Goal: Navigation & Orientation: Find specific page/section

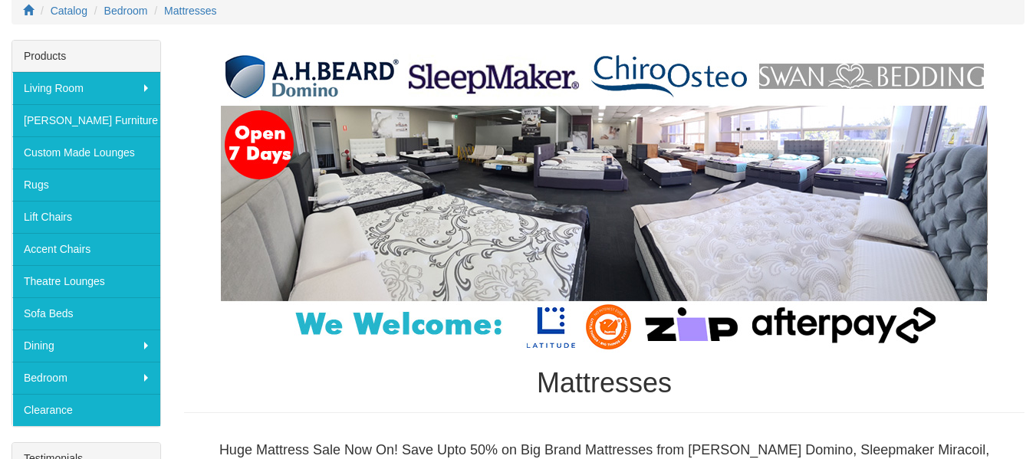
scroll to position [215, 0]
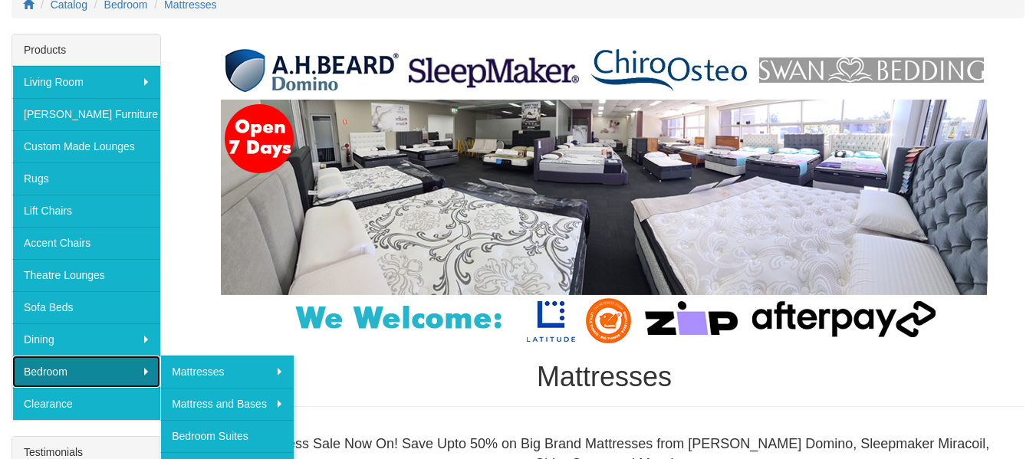
click at [118, 366] on link "Bedroom" at bounding box center [86, 372] width 148 height 32
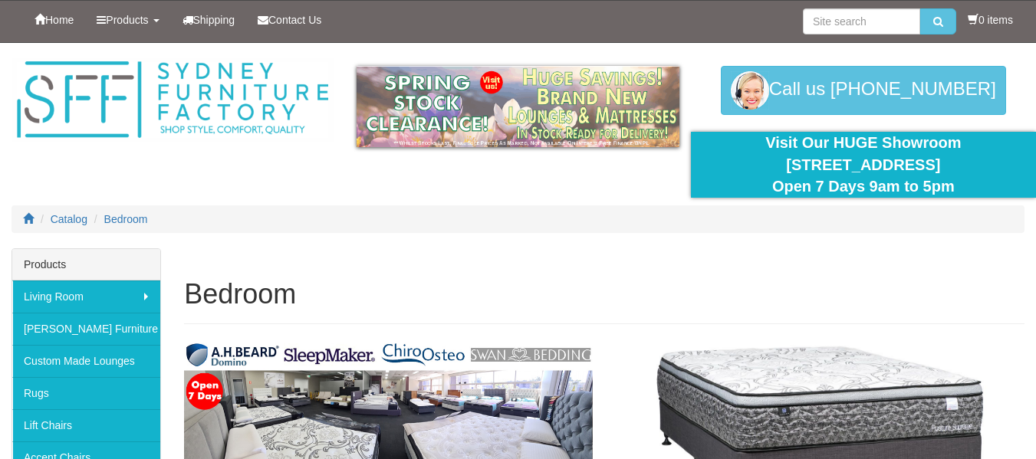
click at [288, 166] on div at bounding box center [518, 145] width 1036 height 205
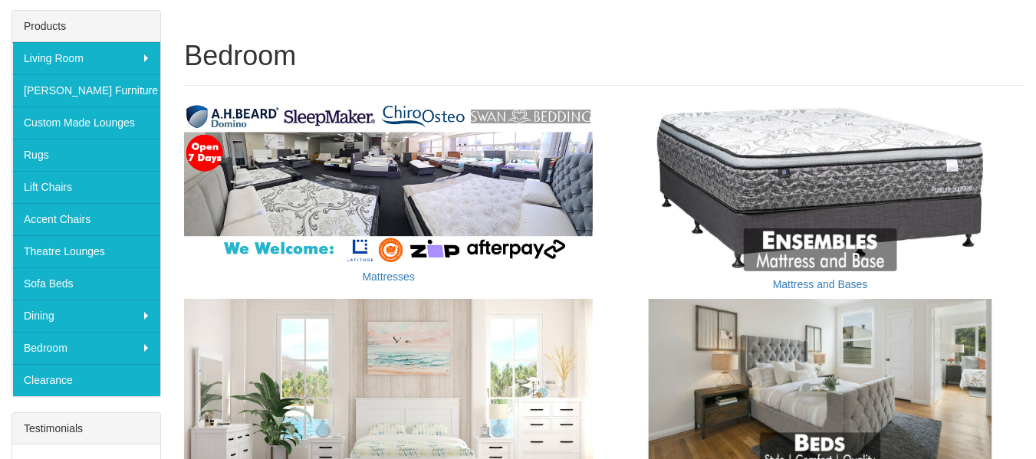
scroll to position [245, 0]
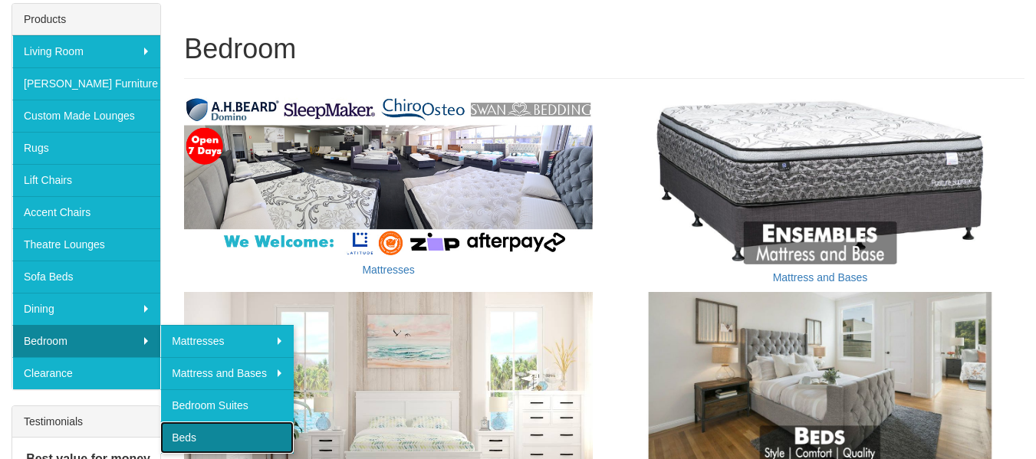
click at [237, 425] on link "Beds" at bounding box center [226, 438] width 133 height 32
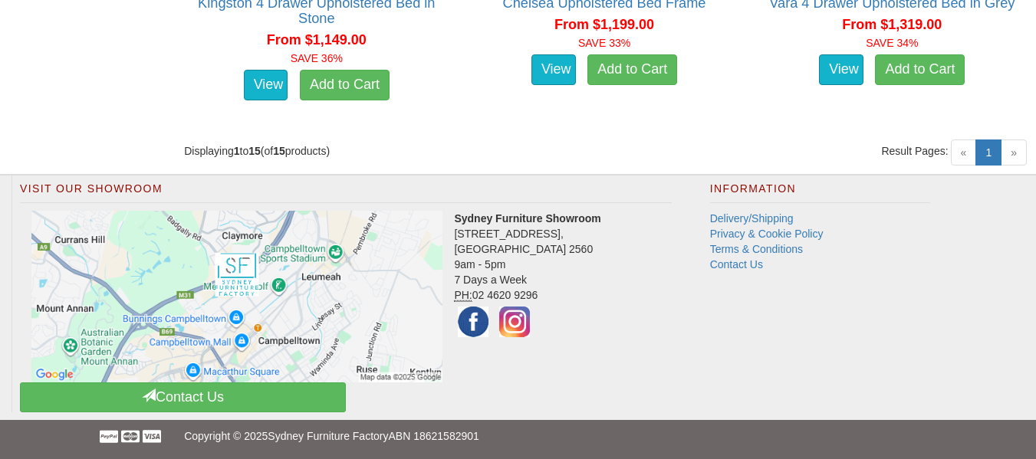
scroll to position [2793, 0]
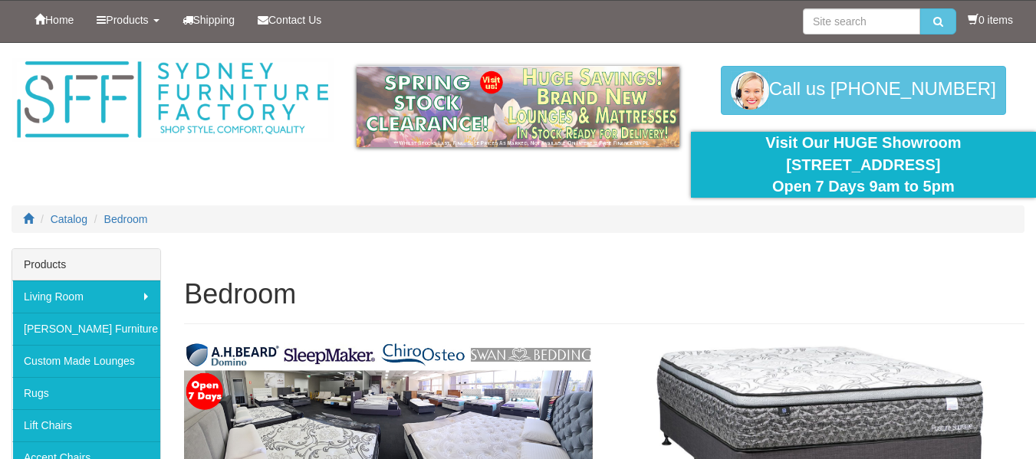
scroll to position [245, 0]
